Goal: Entertainment & Leisure: Consume media (video, audio)

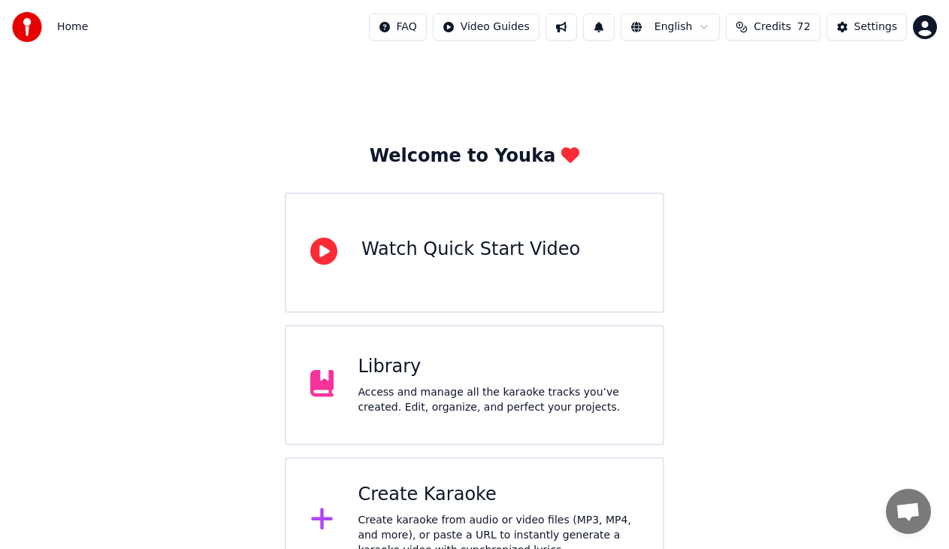
click at [446, 394] on div "Access and manage all the karaoke tracks you’ve created. Edit, organize, and pe…" at bounding box center [498, 400] width 281 height 30
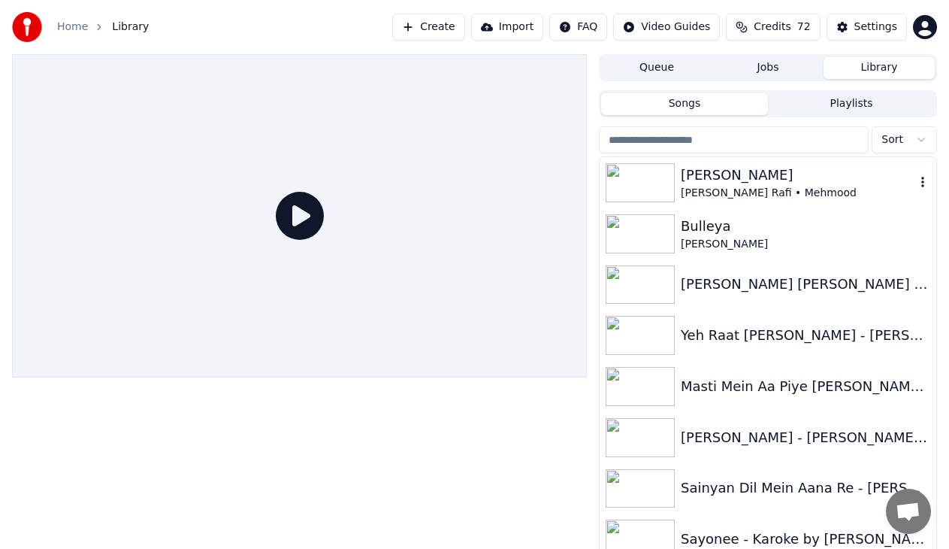
click at [751, 197] on div "[PERSON_NAME] Rafi • Mehmood" at bounding box center [798, 193] width 234 height 15
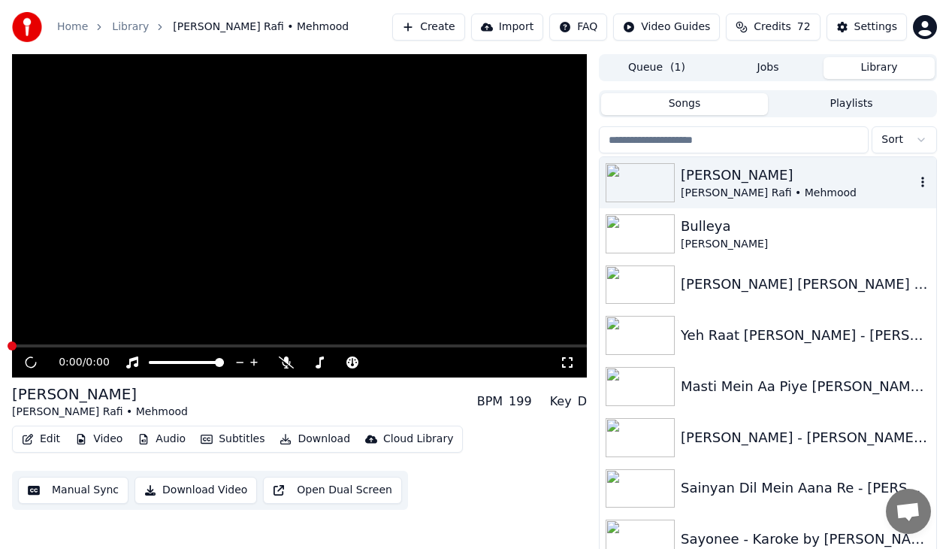
click at [751, 197] on div "[PERSON_NAME] Rafi • Mehmood" at bounding box center [798, 193] width 234 height 15
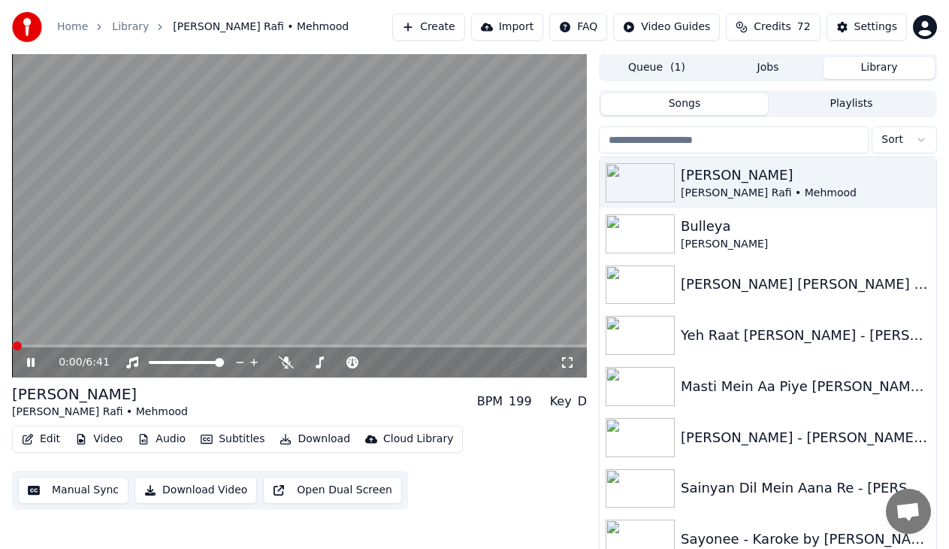
click at [288, 354] on div "0:00 / 6:41" at bounding box center [299, 362] width 575 height 30
click at [293, 363] on icon at bounding box center [286, 362] width 15 height 12
click at [35, 361] on icon at bounding box center [41, 362] width 35 height 12
